Goal: Use online tool/utility: Utilize a website feature to perform a specific function

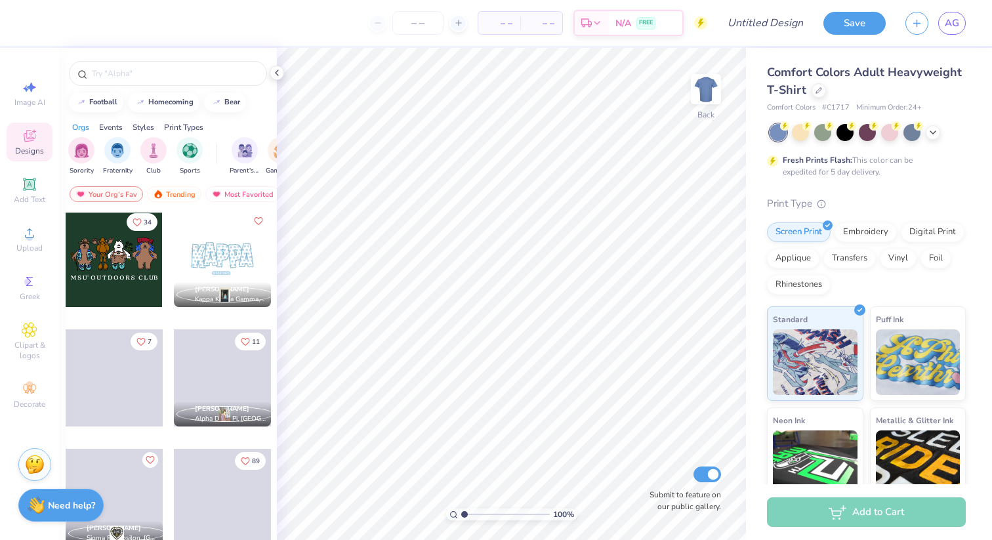
scroll to position [844, 0]
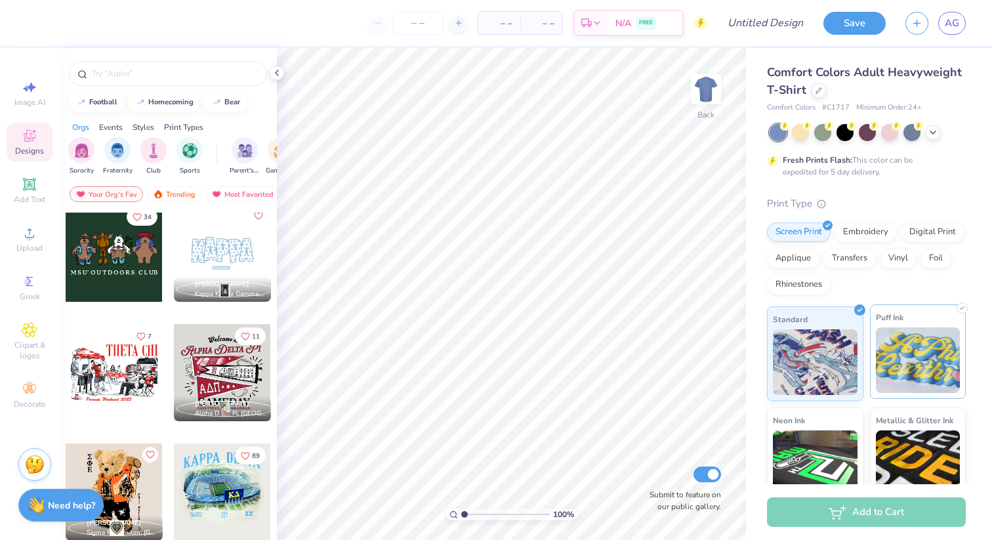
click at [923, 363] on img at bounding box center [918, 360] width 85 height 66
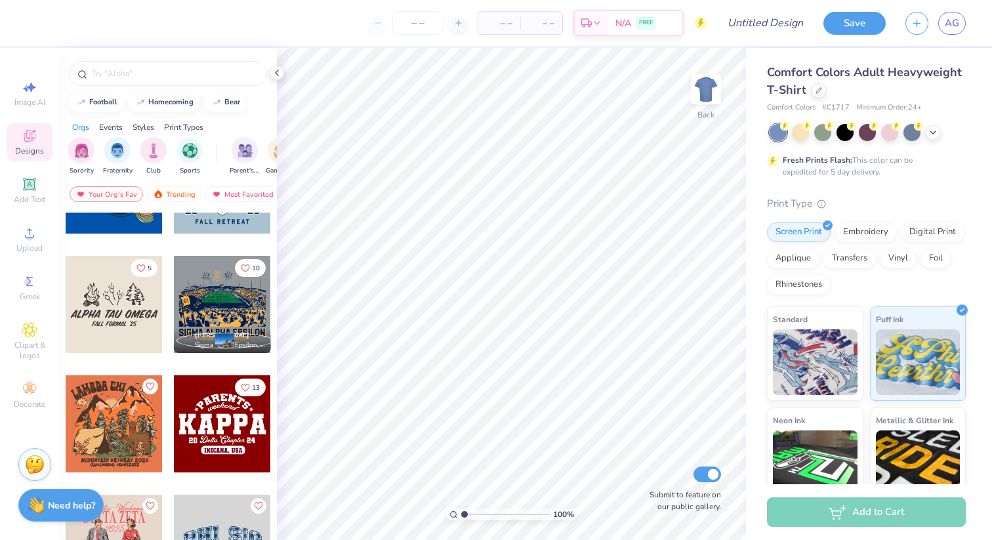
scroll to position [3417, 0]
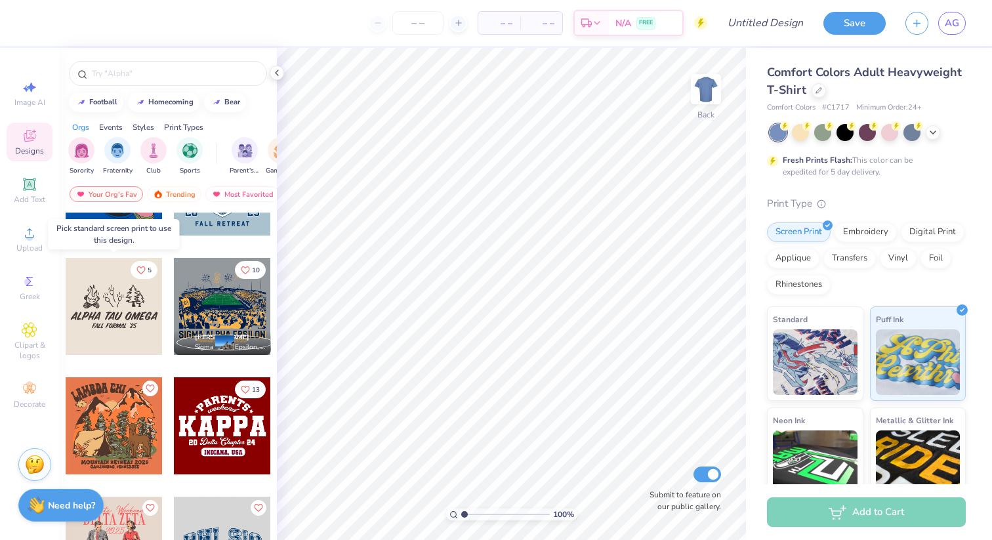
click at [112, 310] on div at bounding box center [114, 306] width 97 height 97
click at [142, 310] on div at bounding box center [114, 306] width 97 height 97
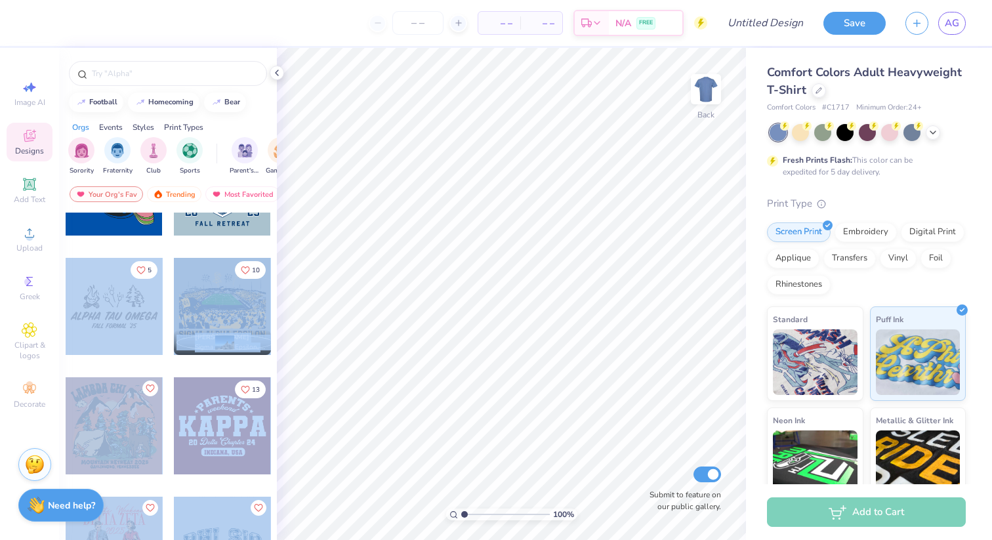
click at [527, 222] on div "– – Per Item – – Total Est. Delivery N/A FREE Design Title Save AG Image AI Des…" at bounding box center [496, 270] width 992 height 540
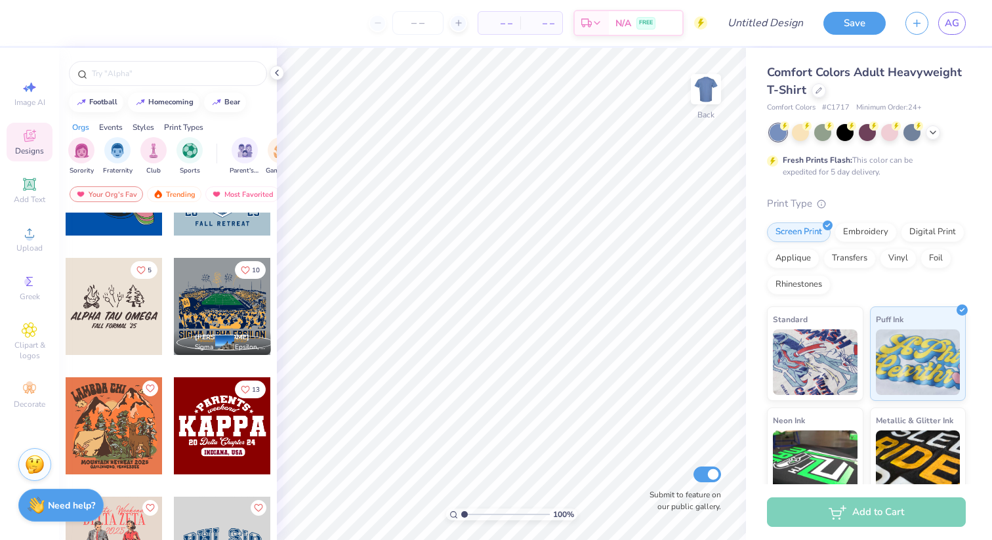
click at [132, 293] on div at bounding box center [114, 306] width 97 height 97
click at [119, 282] on div at bounding box center [114, 306] width 97 height 97
click at [123, 294] on div at bounding box center [114, 306] width 97 height 97
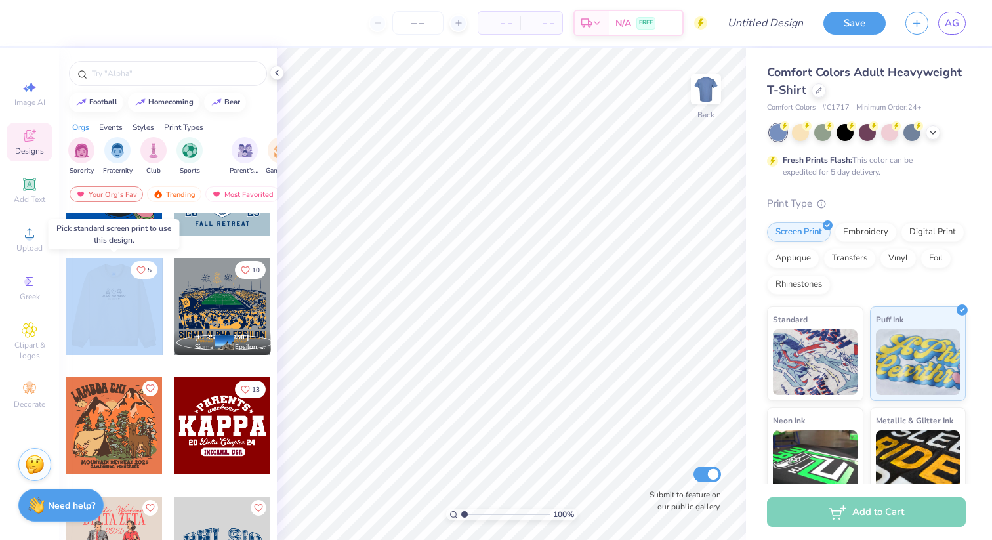
drag, startPoint x: 122, startPoint y: 296, endPoint x: 145, endPoint y: 284, distance: 26.1
click at [146, 284] on div at bounding box center [114, 306] width 291 height 97
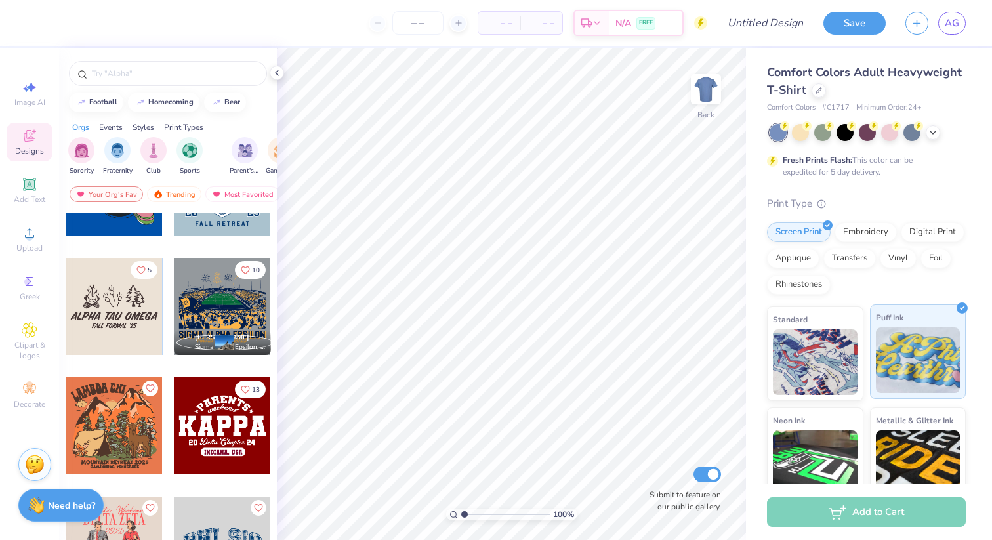
scroll to position [30, 0]
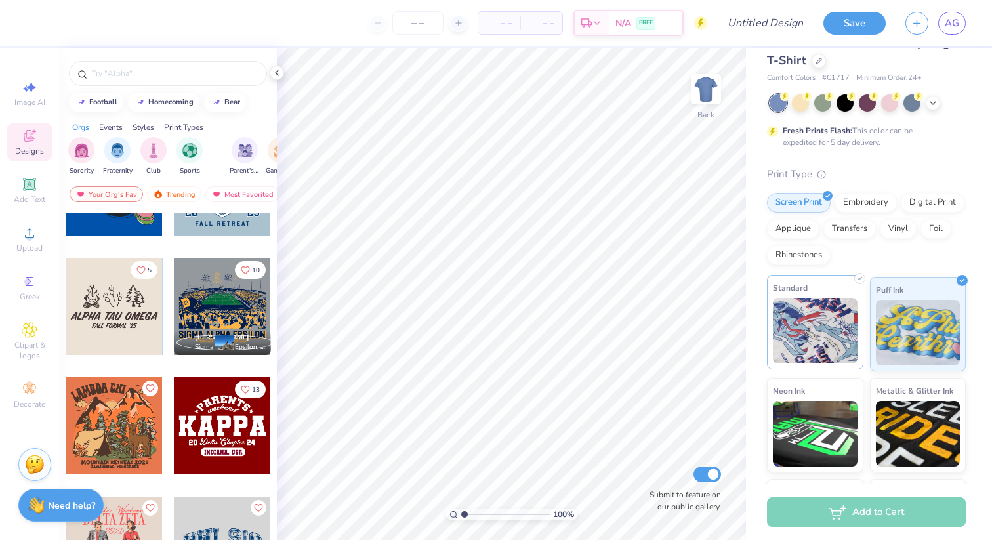
click at [841, 321] on img at bounding box center [815, 331] width 85 height 66
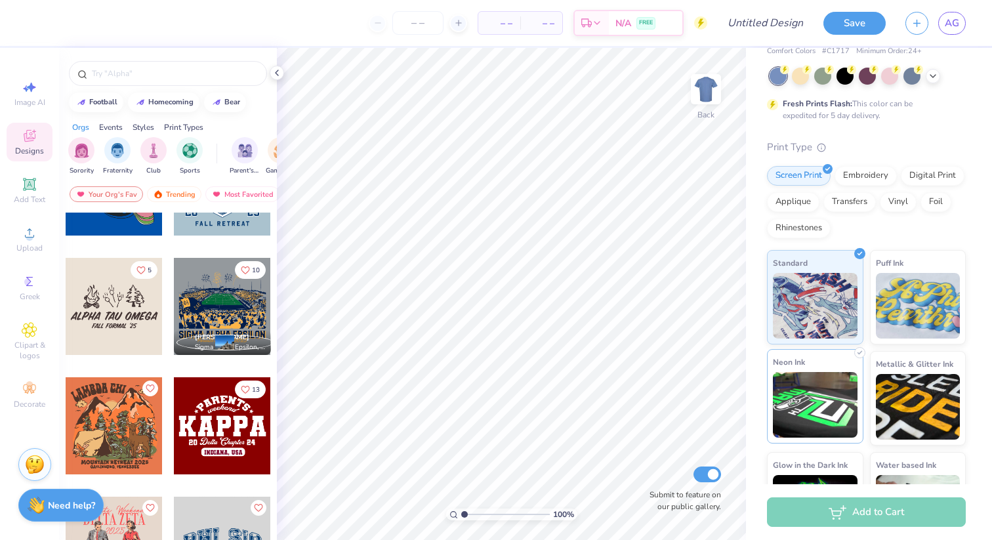
scroll to position [55, 0]
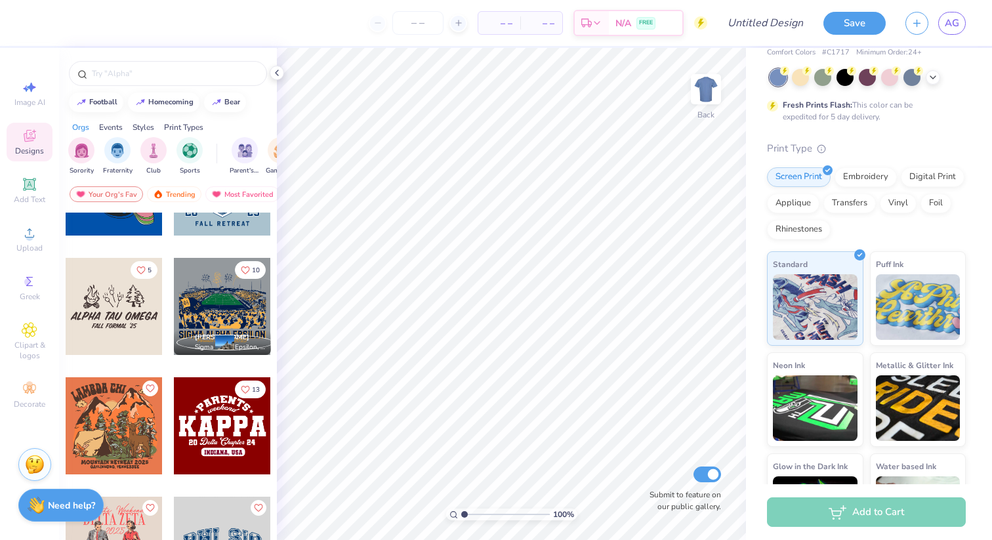
click at [94, 298] on div at bounding box center [114, 306] width 97 height 97
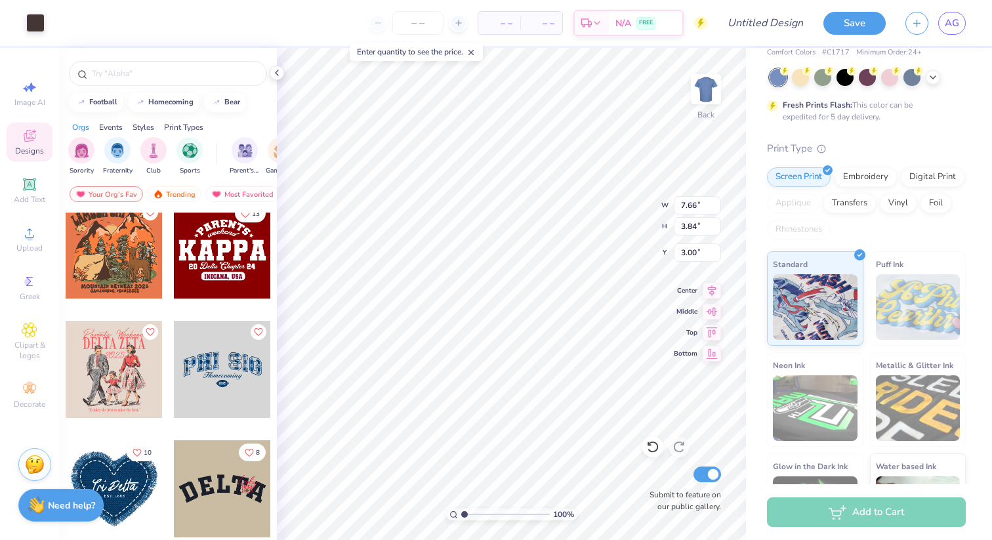
scroll to position [3591, 0]
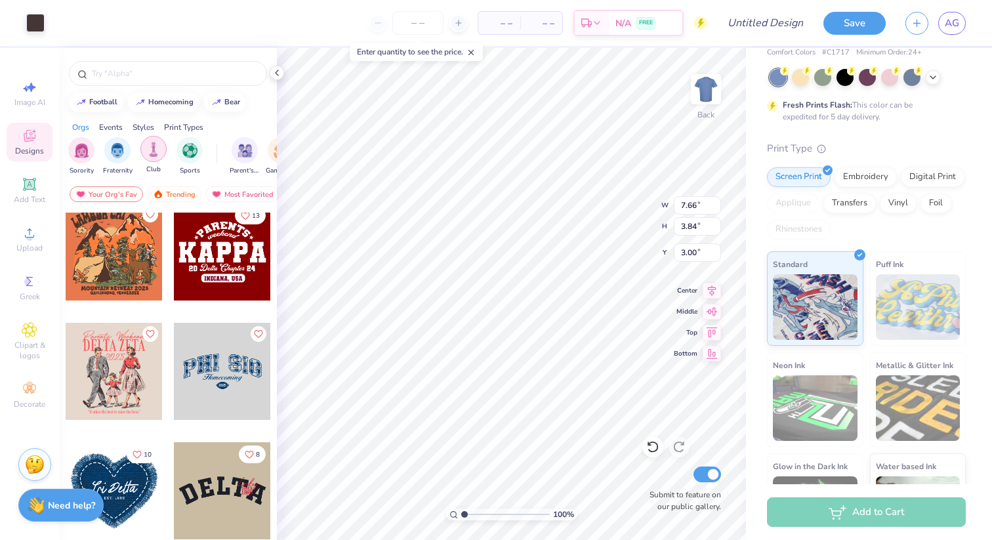
click at [150, 155] on img "filter for Club" at bounding box center [153, 149] width 14 height 15
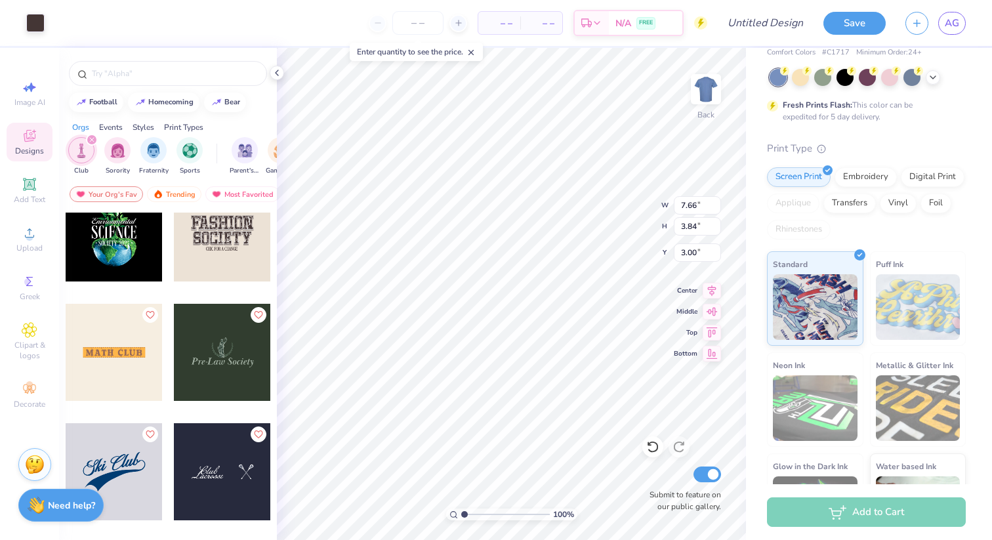
scroll to position [3249, 0]
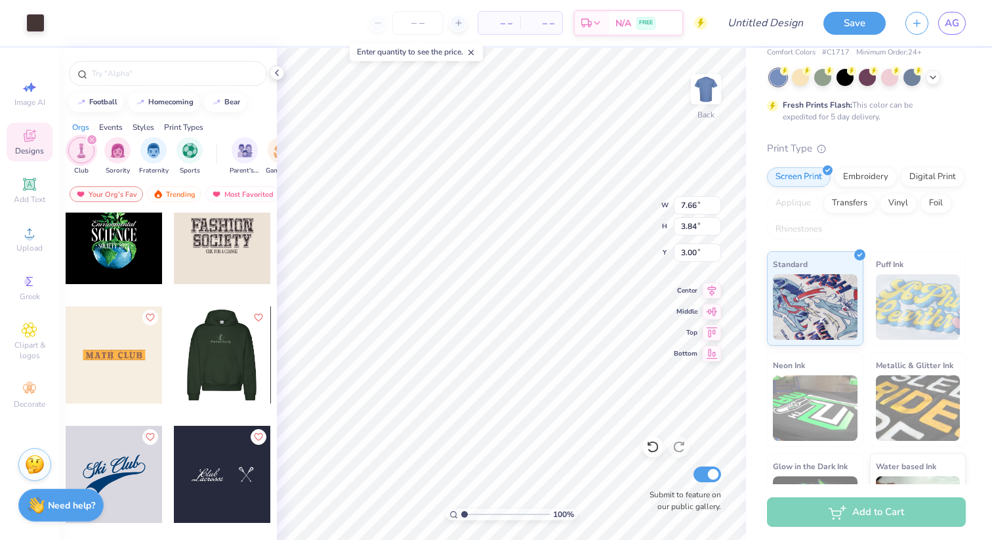
click at [220, 364] on div at bounding box center [221, 354] width 97 height 97
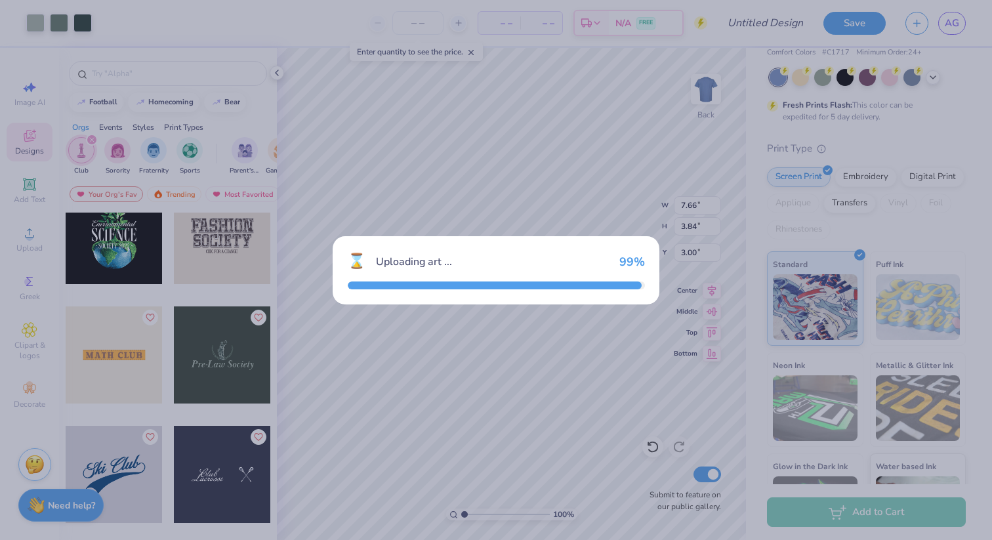
type input "6.24"
type input "2.97"
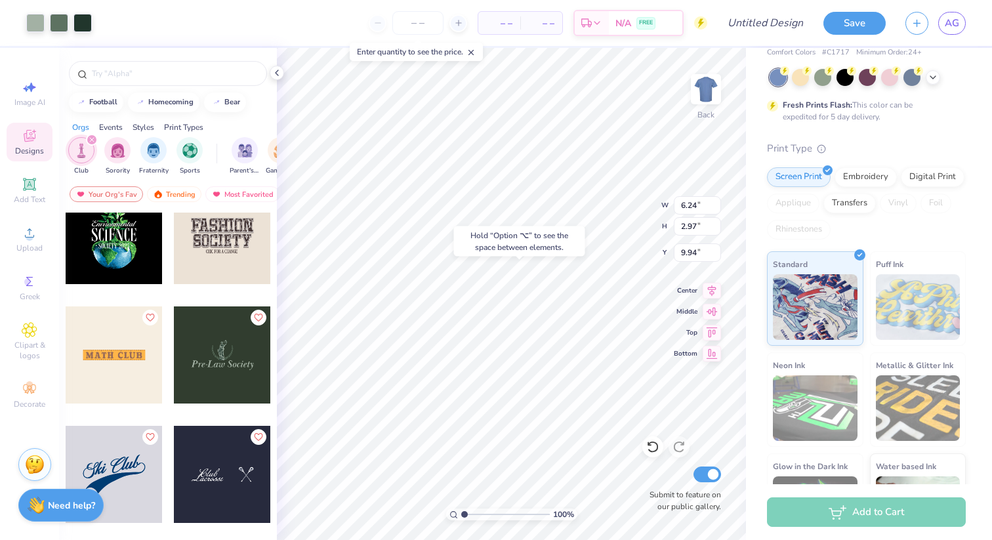
type input "9.94"
type input "7.66"
type input "3.84"
type input "3.00"
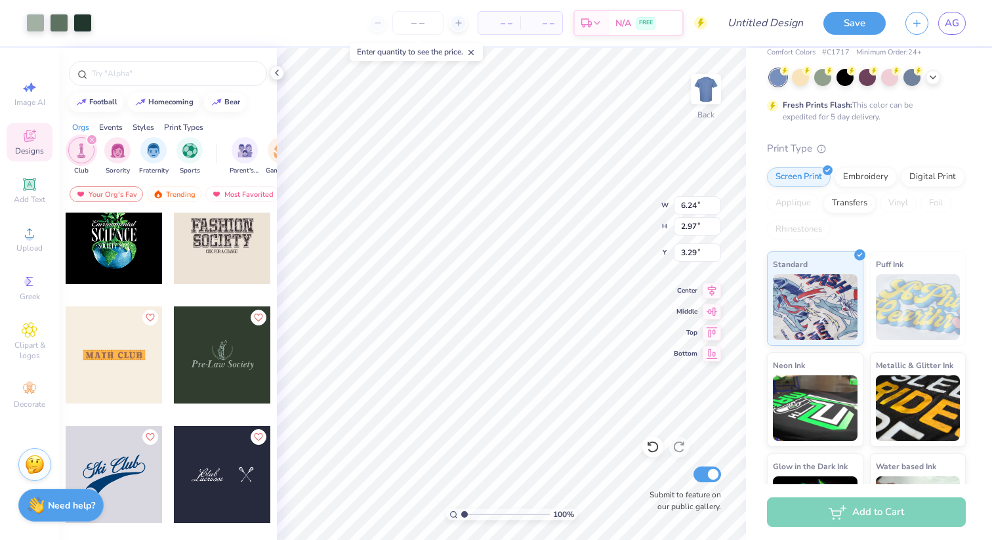
type input "3.29"
click at [240, 476] on div at bounding box center [222, 474] width 97 height 97
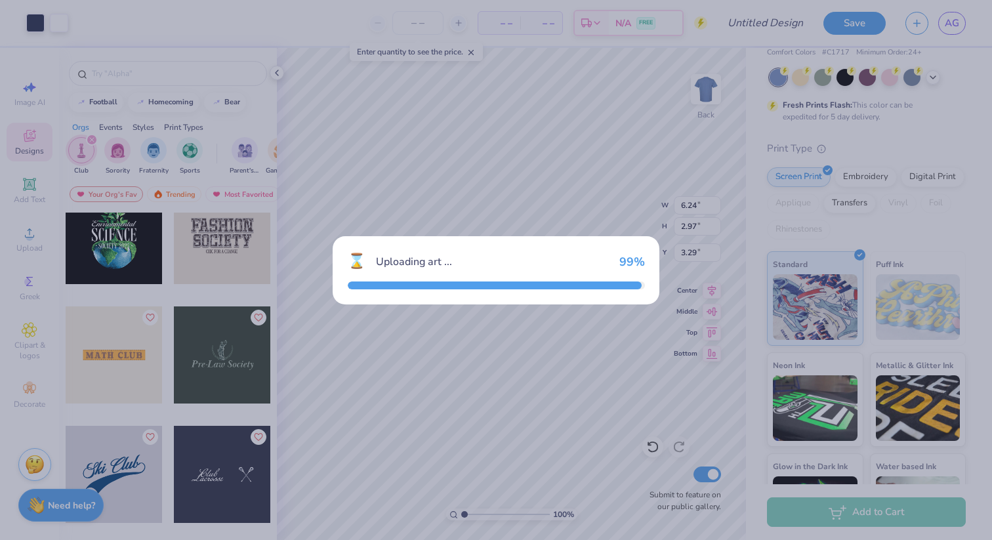
type input "2.07"
type input "2.12"
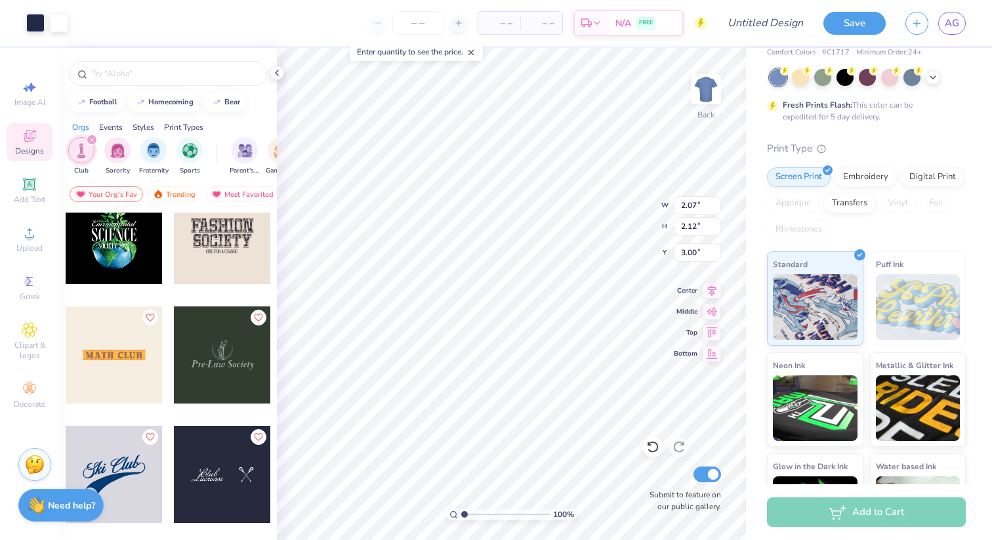
type input "9.04"
type input "6.24"
type input "2.97"
type input "3.31"
type input "0.95"
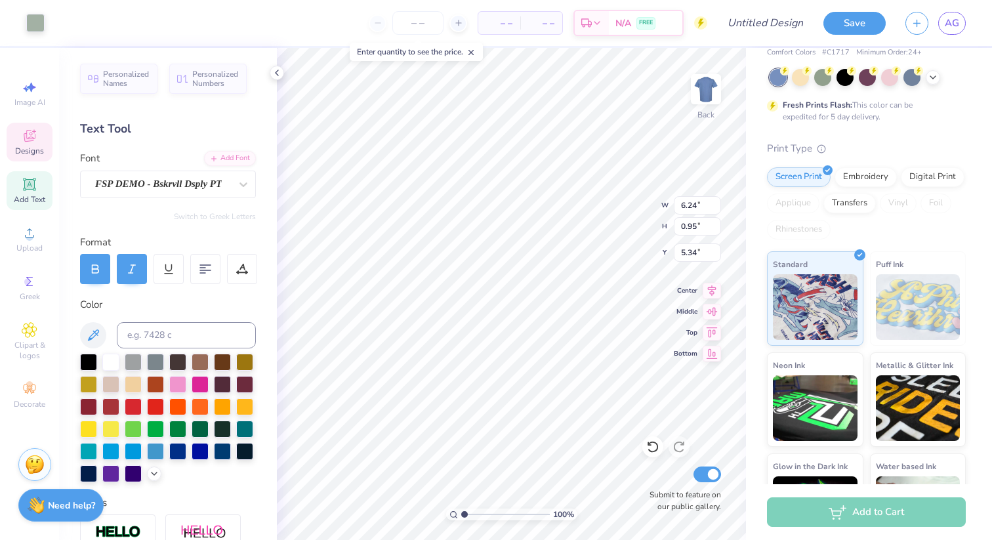
type input "5.30"
type input "2.07"
type input "2.12"
type input "9.04"
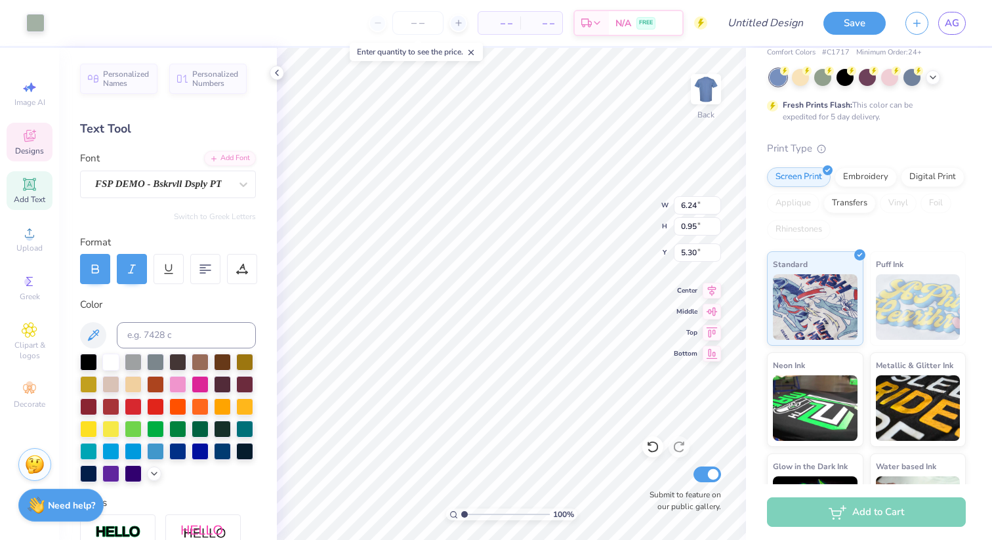
type input "6.12"
click at [153, 359] on div at bounding box center [155, 360] width 17 height 17
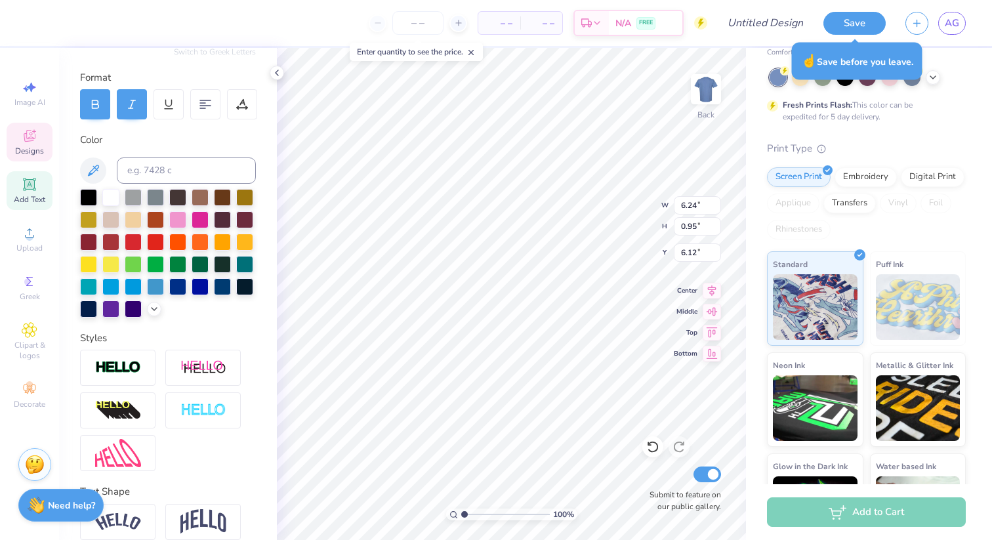
scroll to position [222, 0]
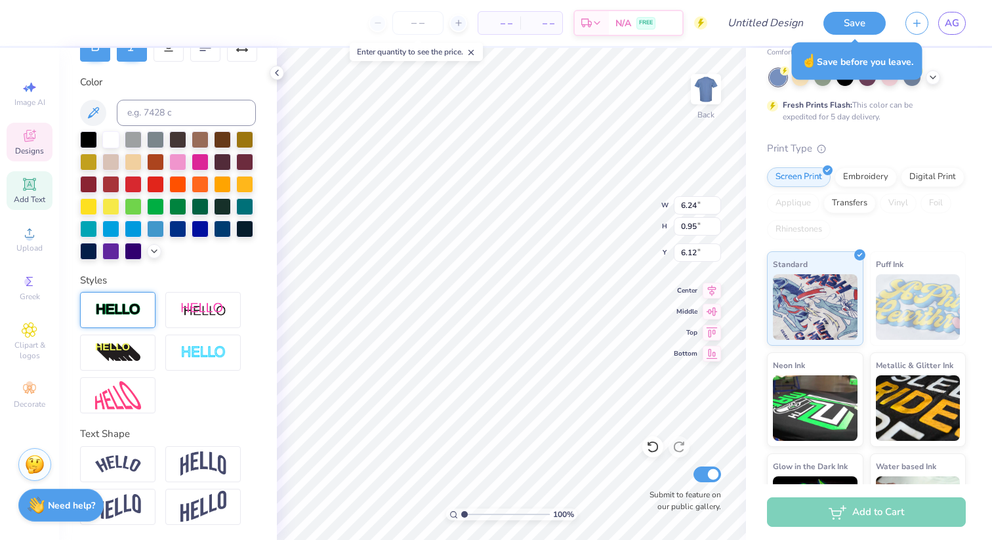
click at [129, 317] on div at bounding box center [117, 310] width 75 height 36
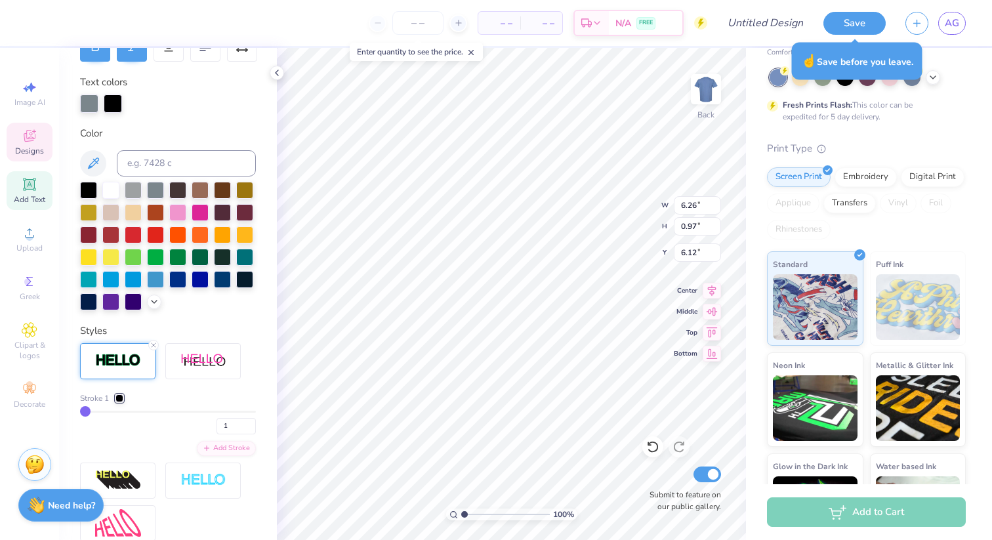
type input "6.26"
type input "0.97"
type input "6.11"
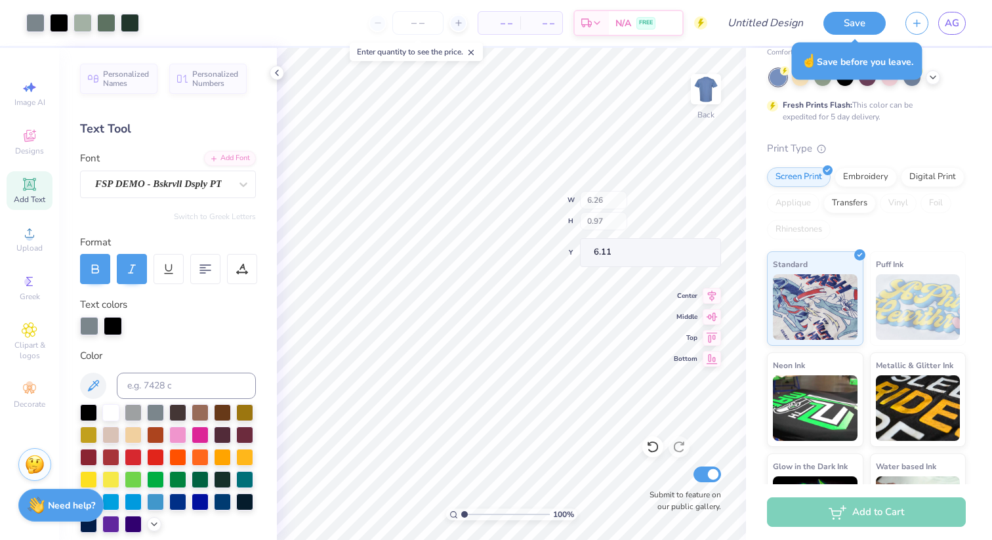
type input "2.15"
type input "1.48"
type input "3.81"
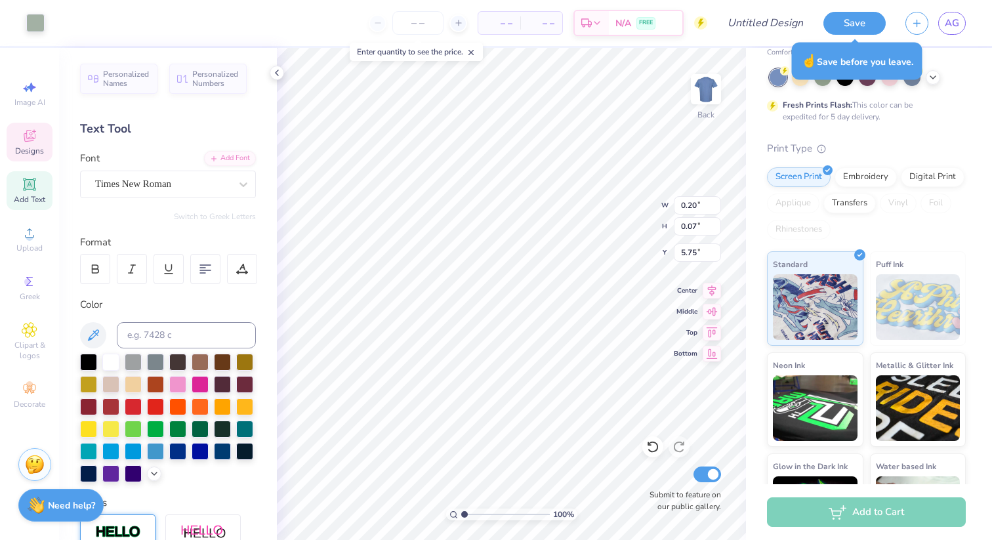
type input "0.21"
type input "0.08"
type input "5.74"
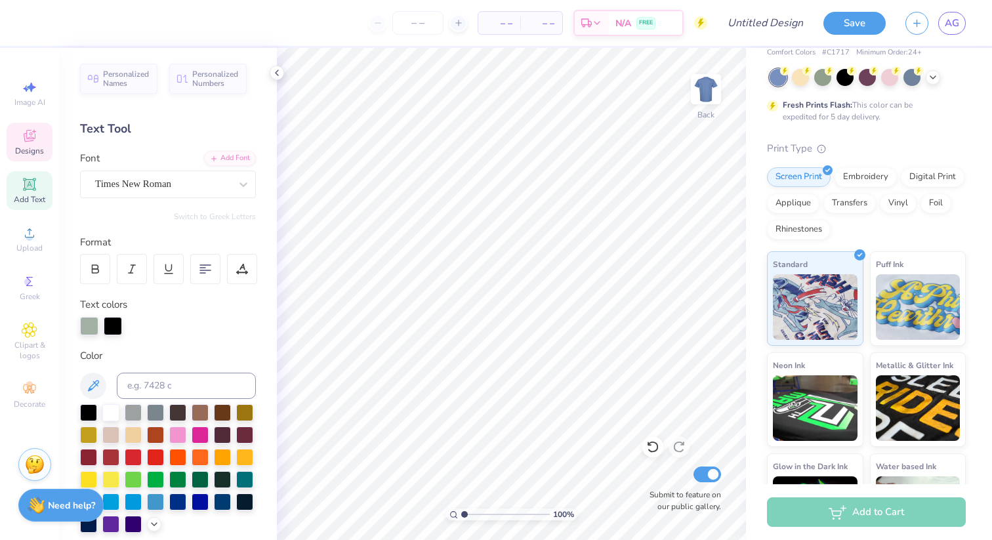
click at [40, 144] on div "Designs" at bounding box center [30, 142] width 46 height 39
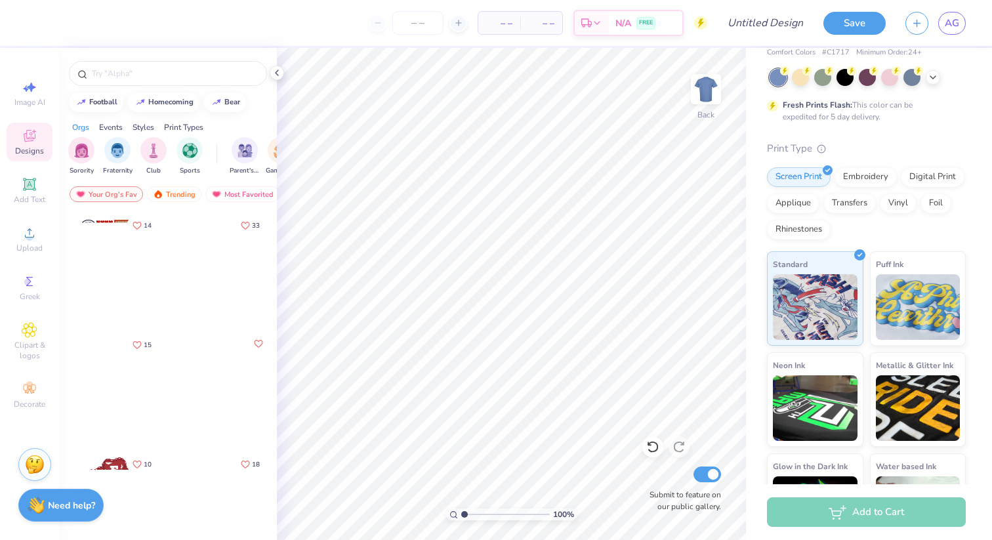
scroll to position [19, 0]
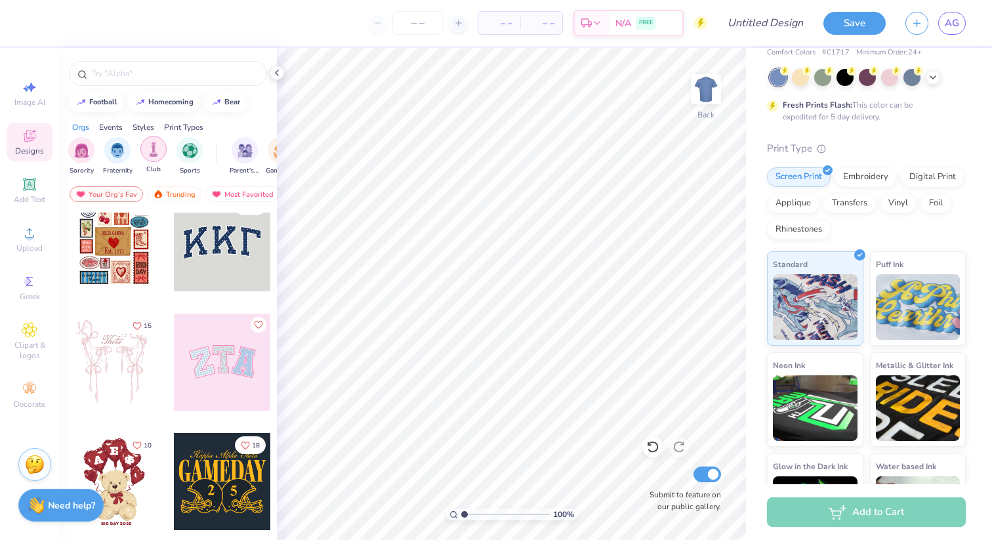
click at [154, 153] on img "filter for Club" at bounding box center [153, 149] width 14 height 15
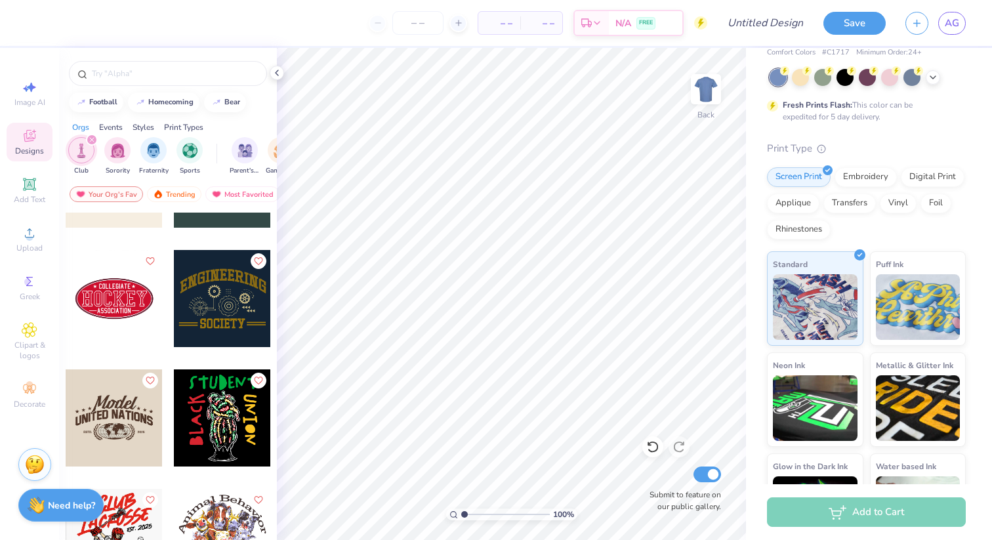
scroll to position [1387, 0]
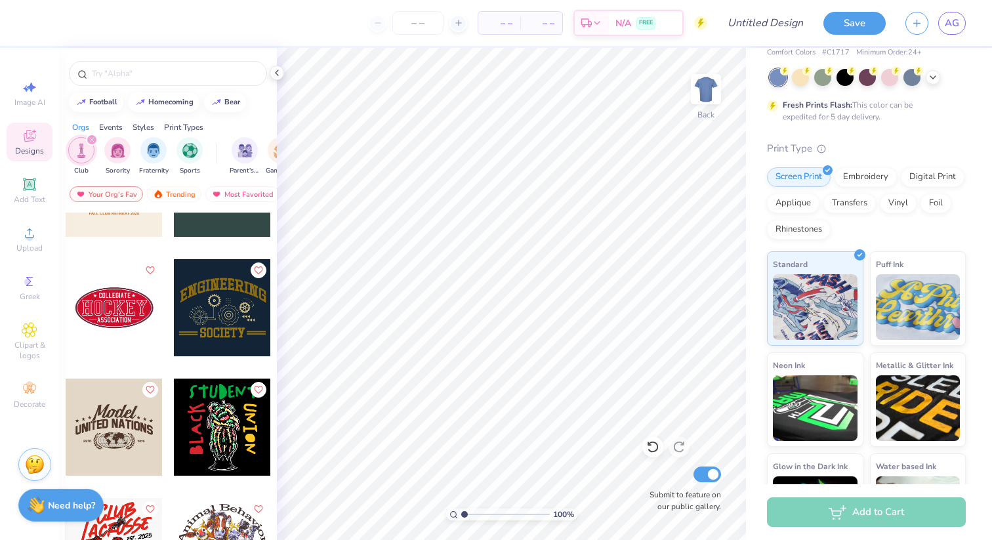
click at [216, 325] on div at bounding box center [222, 307] width 97 height 97
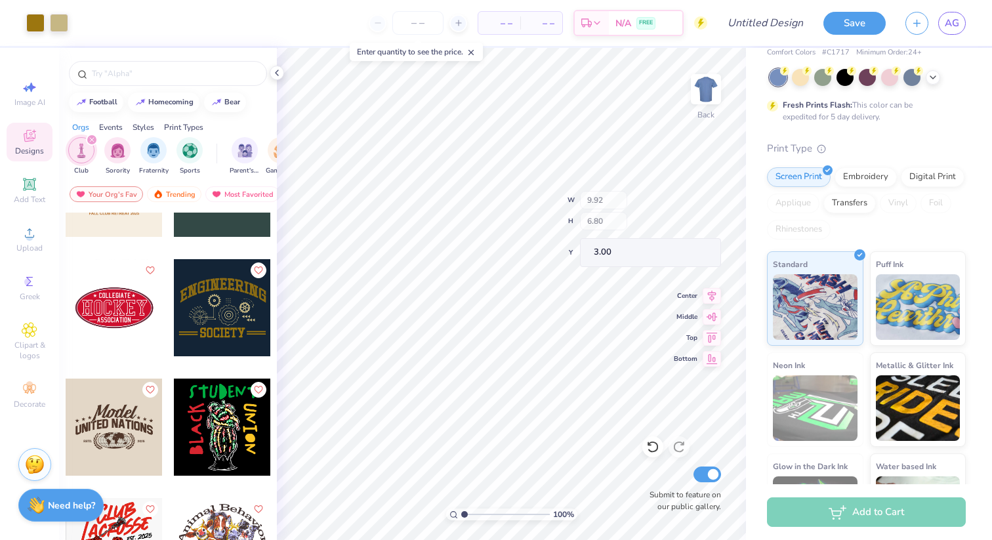
type input "9.76"
type input "2.84"
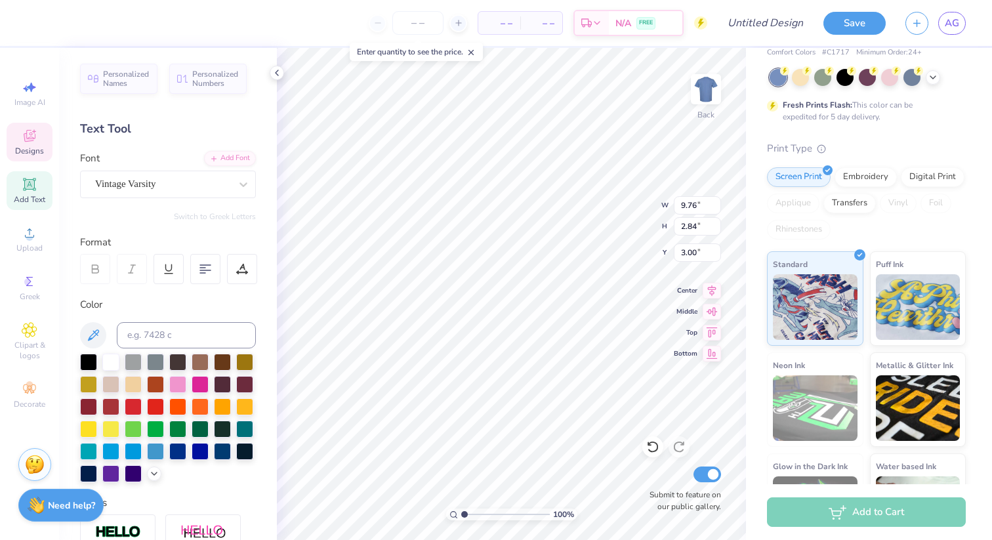
scroll to position [0, 3]
type textarea "American Dental"
type input "2.35"
type input "6.06"
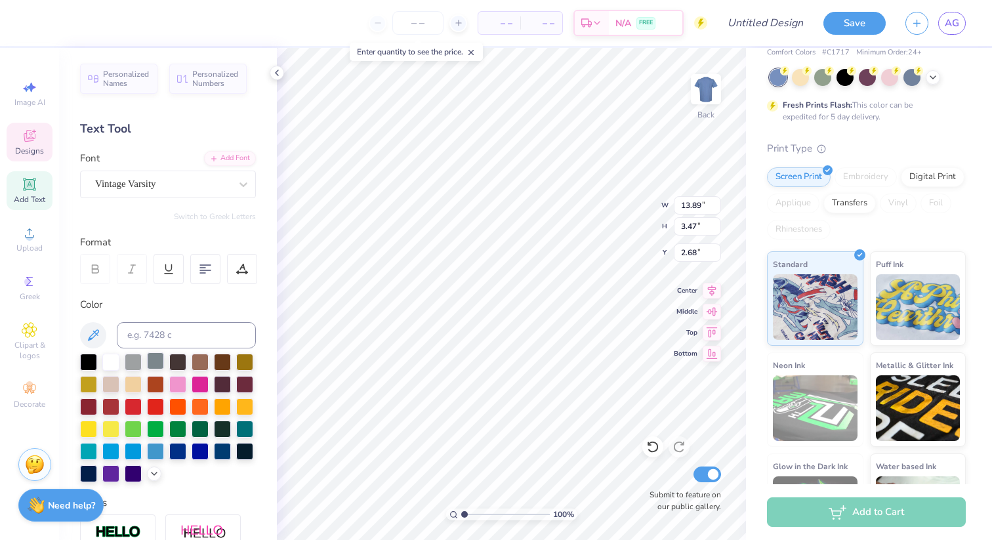
click at [160, 360] on div at bounding box center [155, 360] width 17 height 17
click at [167, 392] on div at bounding box center [168, 418] width 176 height 129
click at [91, 401] on div at bounding box center [88, 405] width 17 height 17
click at [183, 446] on div at bounding box center [177, 449] width 17 height 17
click at [196, 453] on div at bounding box center [200, 449] width 17 height 17
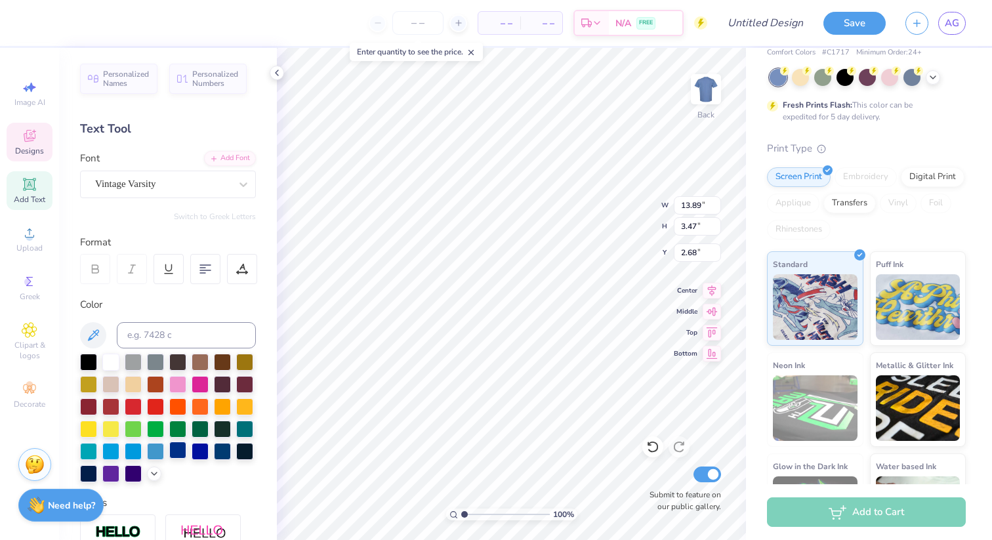
click at [179, 453] on div at bounding box center [177, 449] width 17 height 17
click at [226, 449] on div at bounding box center [222, 449] width 17 height 17
type input "5.09"
type input "1.12"
type input "8.74"
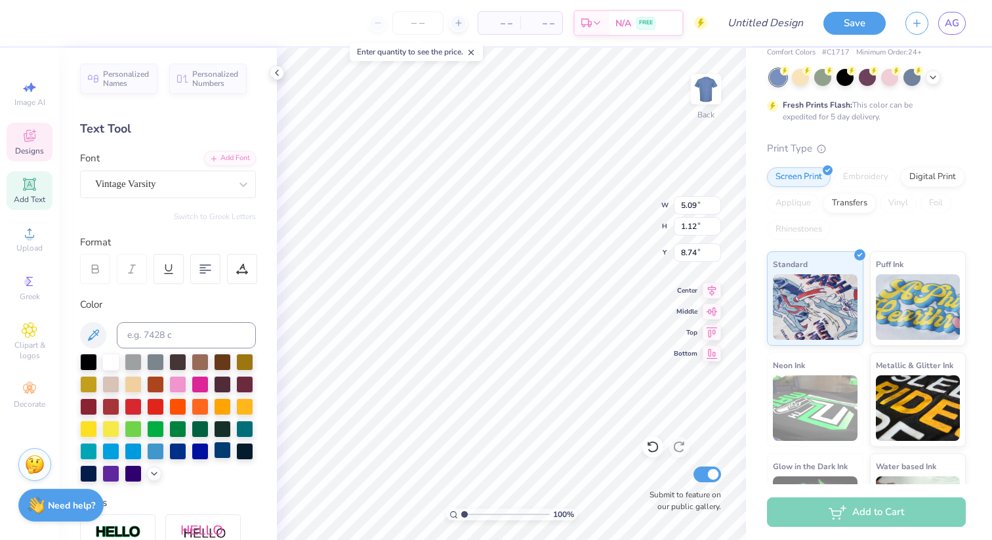
click at [221, 452] on div at bounding box center [222, 449] width 17 height 17
click at [239, 455] on div at bounding box center [244, 449] width 17 height 17
click at [221, 452] on div at bounding box center [222, 449] width 17 height 17
click at [220, 453] on div at bounding box center [222, 449] width 17 height 17
click at [218, 451] on div at bounding box center [222, 449] width 17 height 17
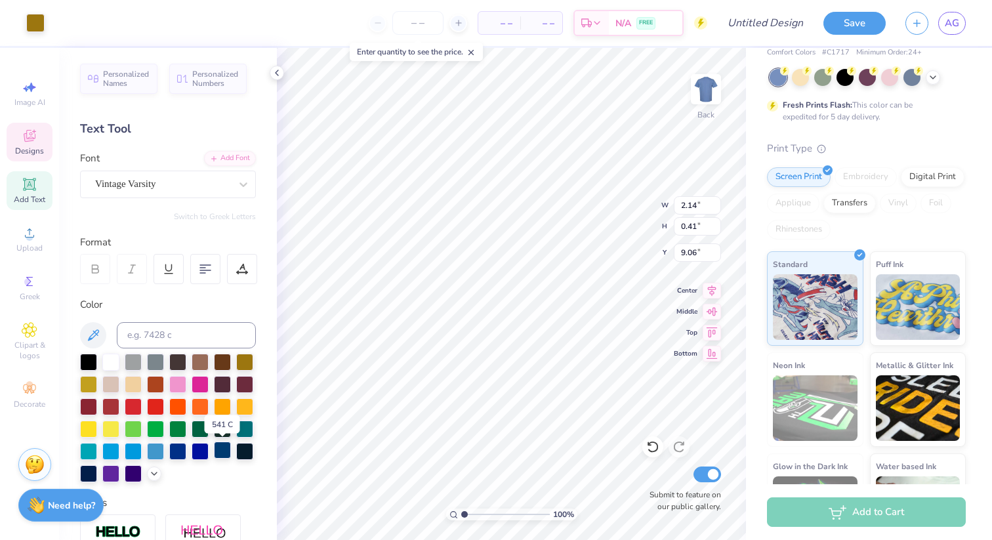
click at [218, 451] on div at bounding box center [222, 449] width 17 height 17
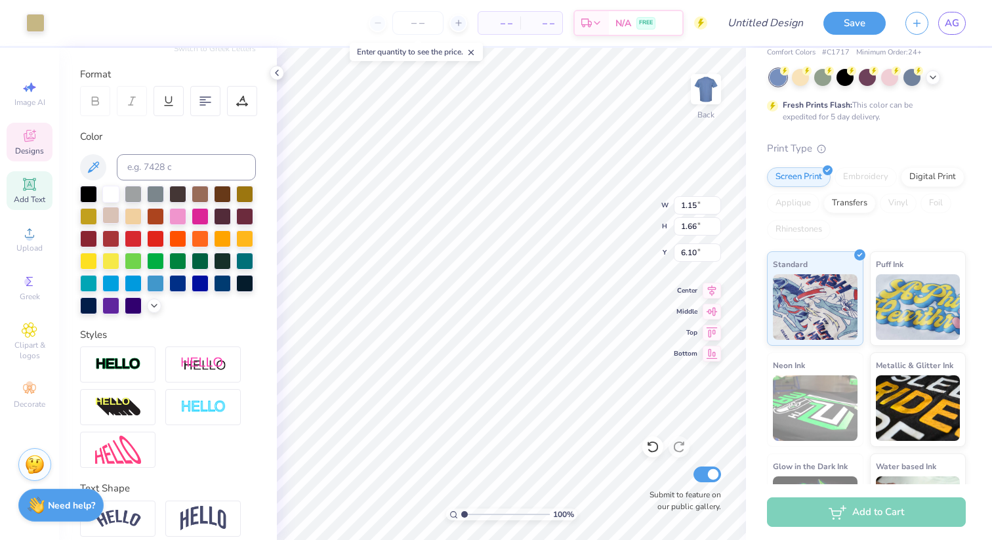
scroll to position [167, 0]
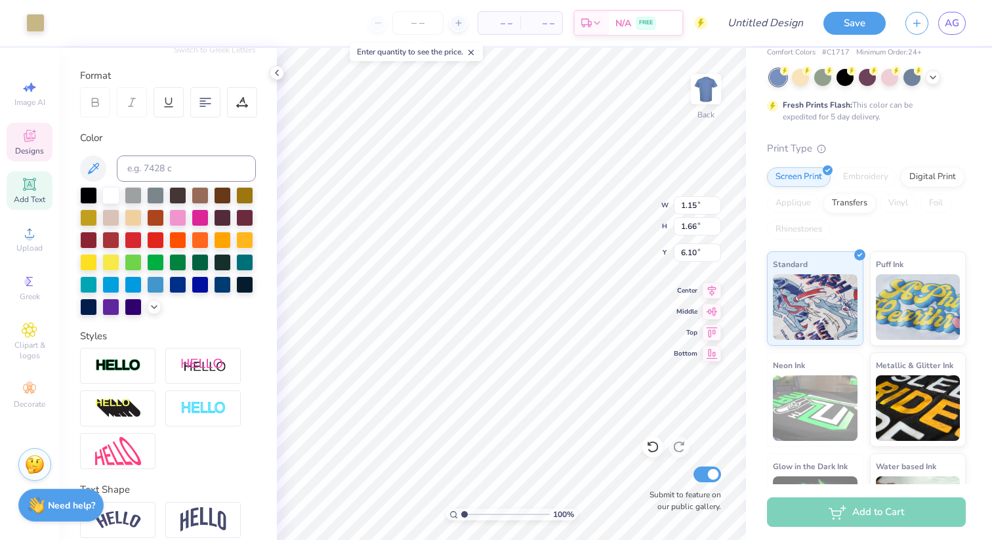
type input "2.35"
type input "6.06"
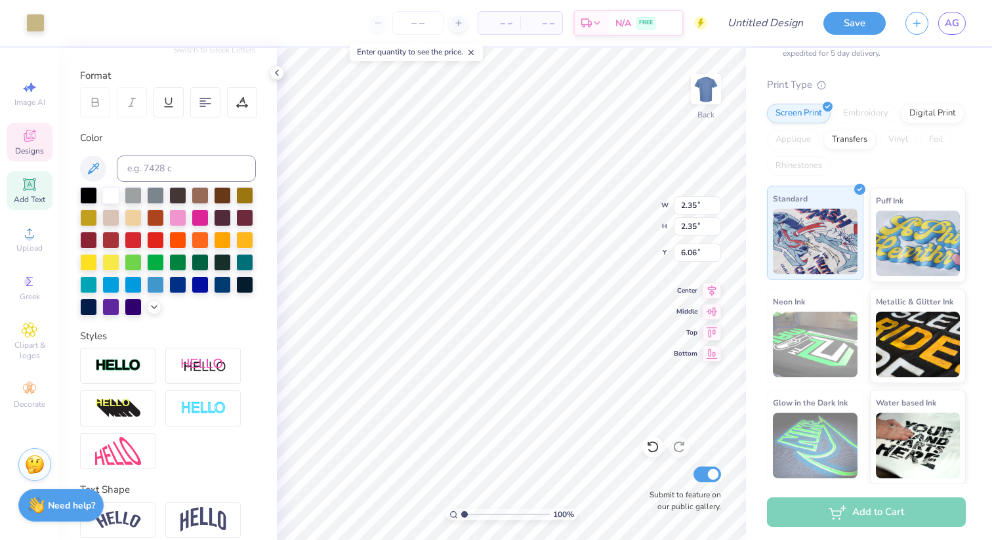
scroll to position [117, 0]
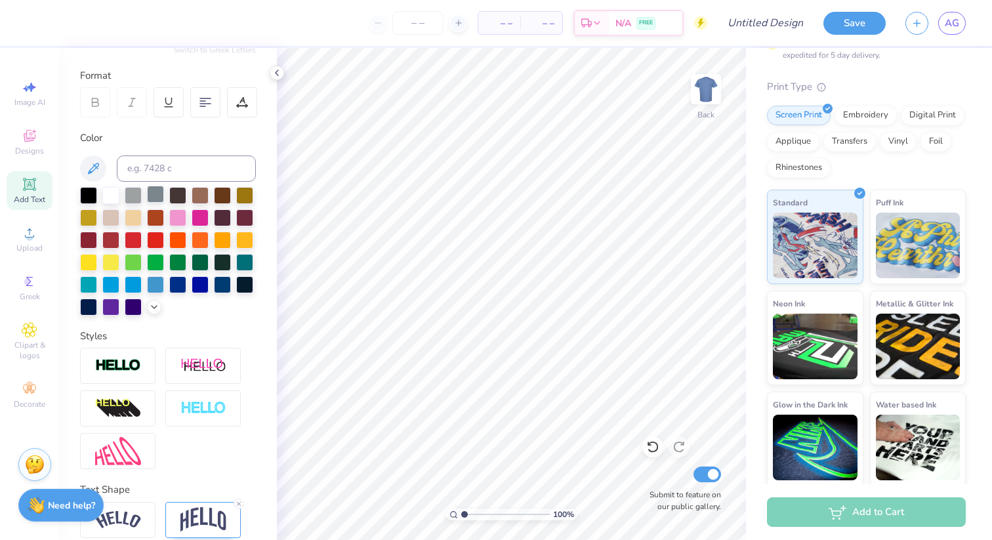
click at [151, 193] on div at bounding box center [155, 194] width 17 height 17
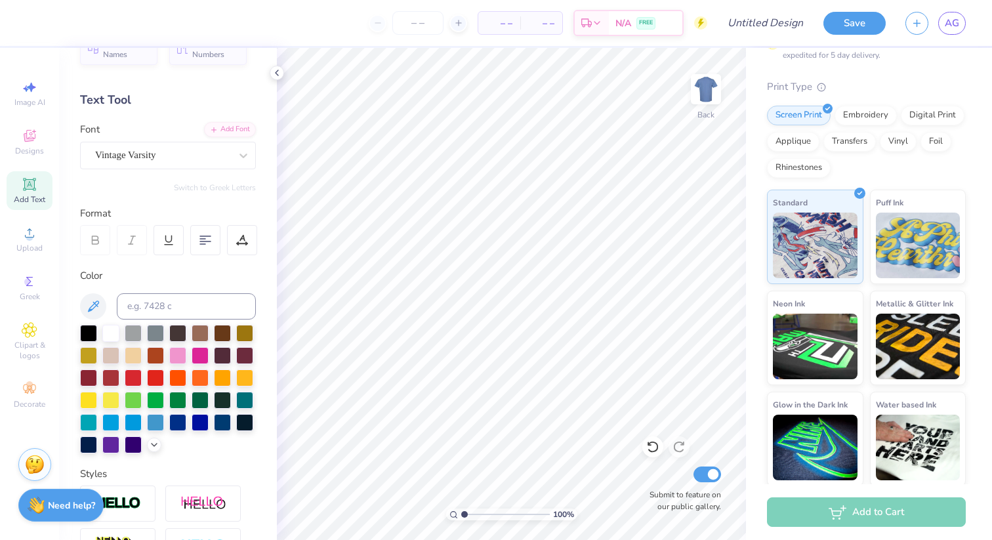
scroll to position [30, 0]
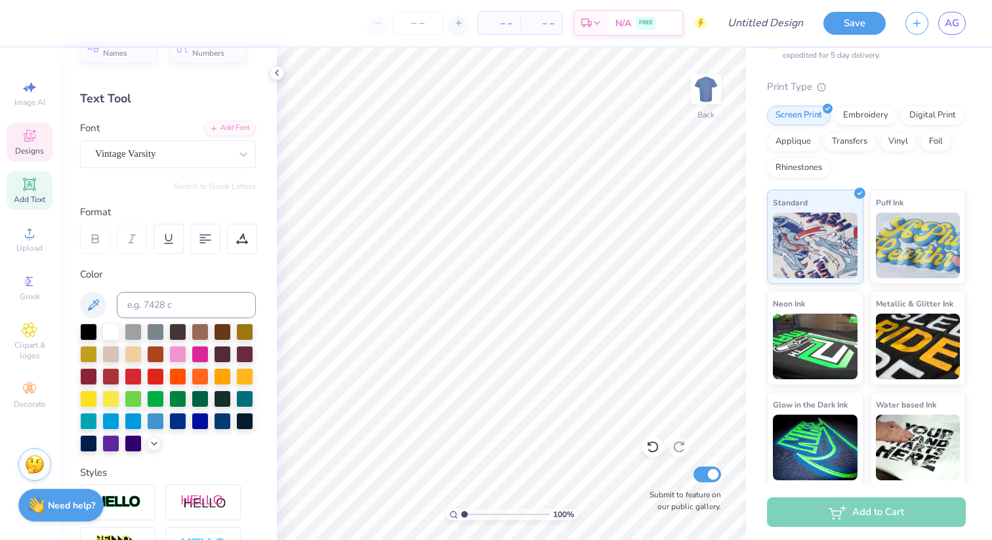
click at [26, 139] on icon at bounding box center [29, 137] width 10 height 9
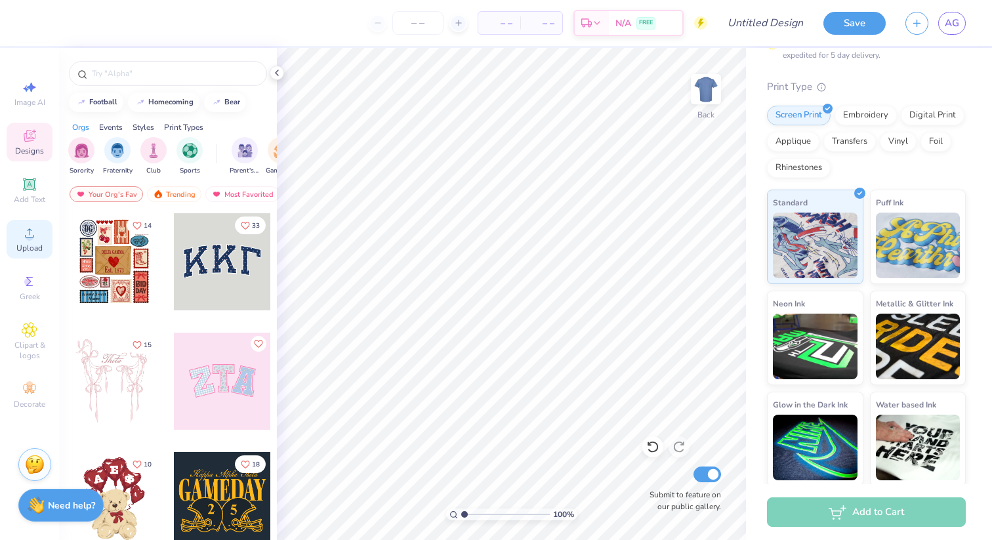
click at [28, 235] on circle at bounding box center [29, 236] width 7 height 7
drag, startPoint x: 33, startPoint y: 191, endPoint x: 31, endPoint y: 175, distance: 15.9
click at [33, 191] on icon at bounding box center [30, 184] width 16 height 16
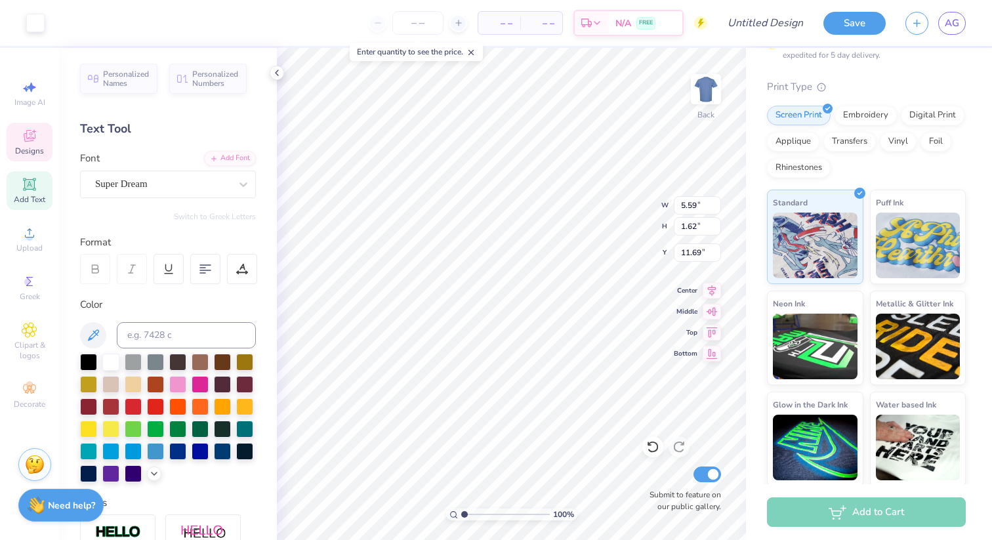
click at [27, 156] on div "Designs" at bounding box center [30, 142] width 46 height 39
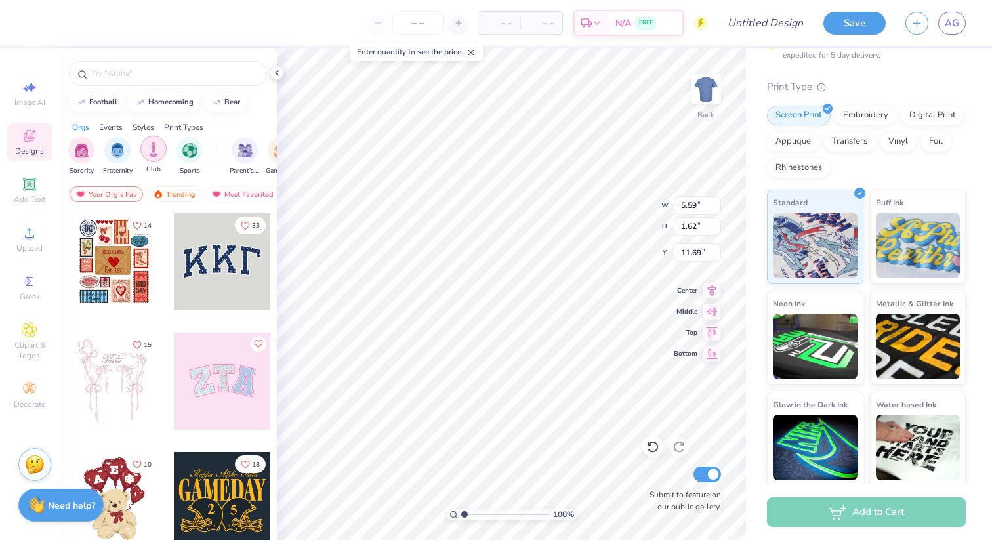
click at [153, 151] on img "filter for Club" at bounding box center [153, 149] width 14 height 15
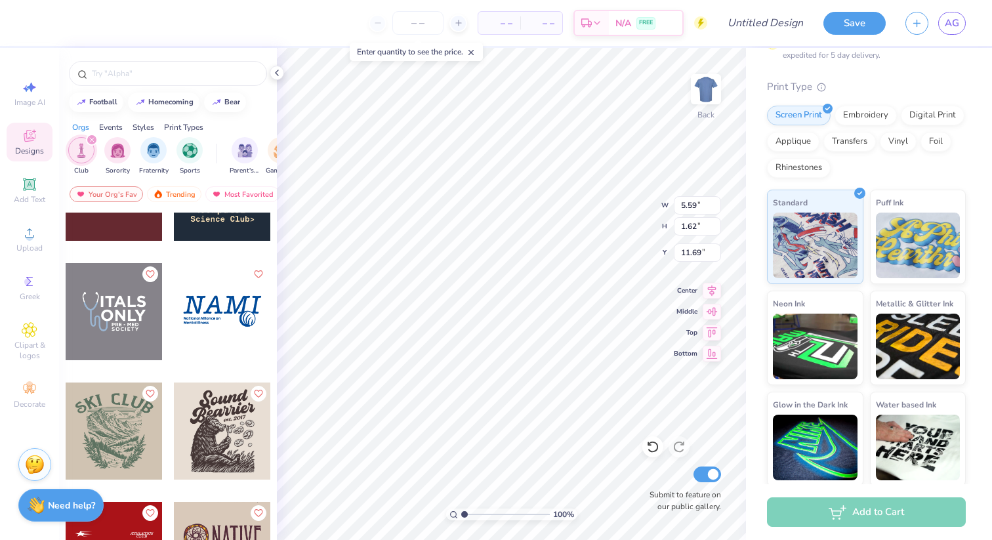
scroll to position [5561, 0]
